Goal: Navigation & Orientation: Find specific page/section

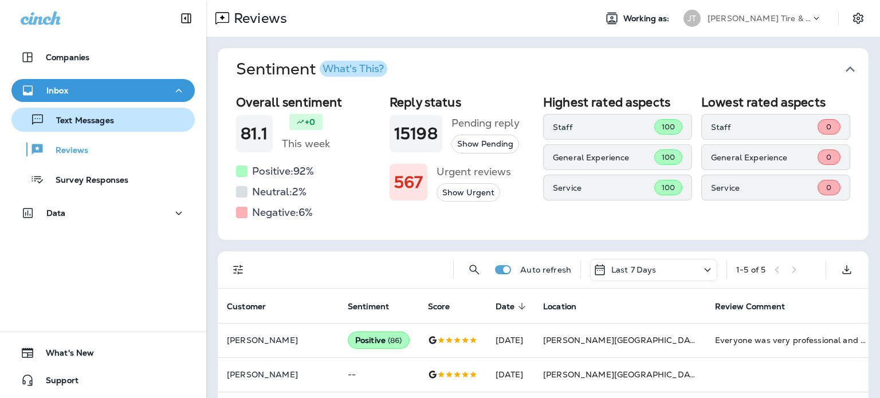
click at [128, 129] on button "Text Messages" at bounding box center [102, 120] width 183 height 24
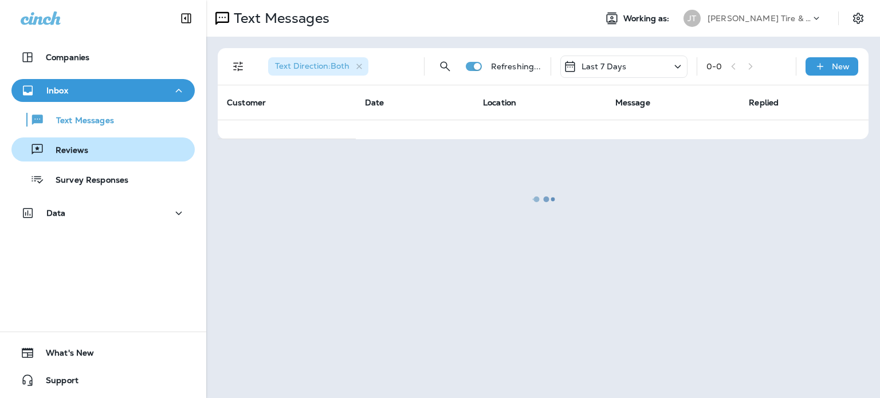
click at [131, 153] on div "Reviews" at bounding box center [103, 149] width 174 height 17
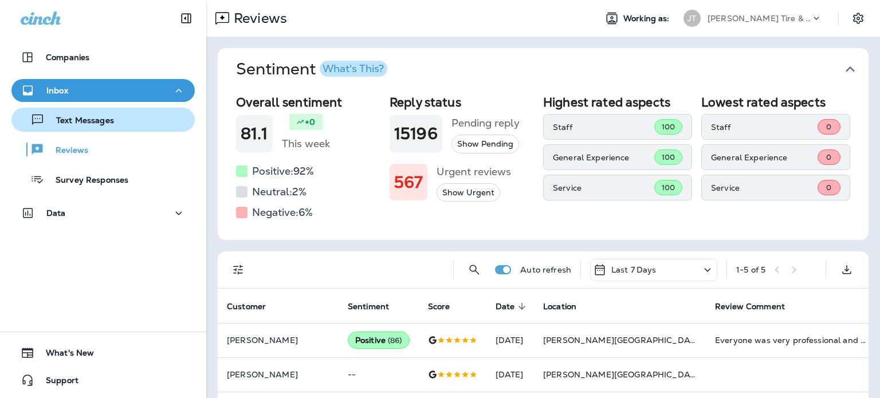
click at [137, 116] on div "Text Messages" at bounding box center [103, 119] width 174 height 17
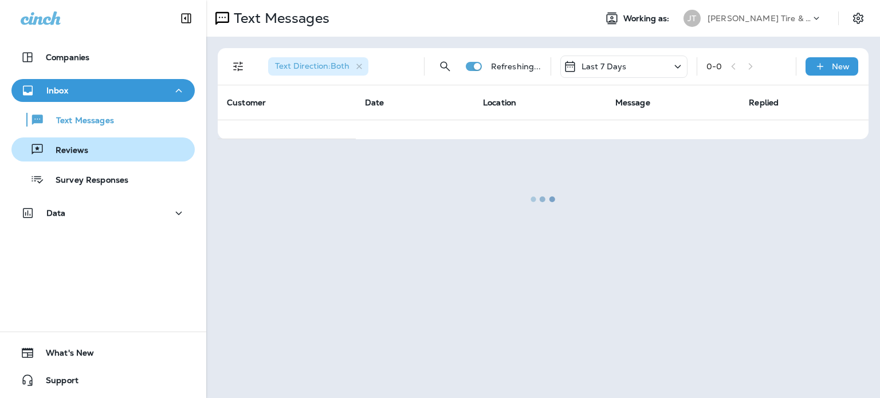
click at [135, 142] on div "Reviews" at bounding box center [103, 149] width 174 height 17
